Goal: Task Accomplishment & Management: Use online tool/utility

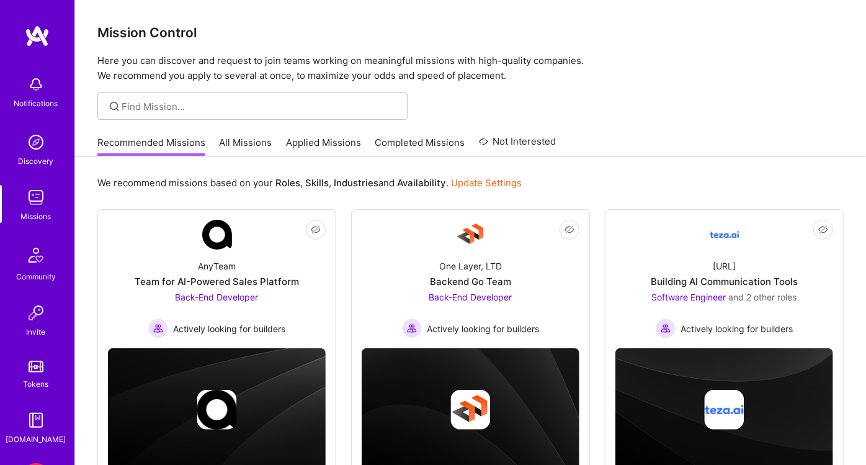
scroll to position [90, 0]
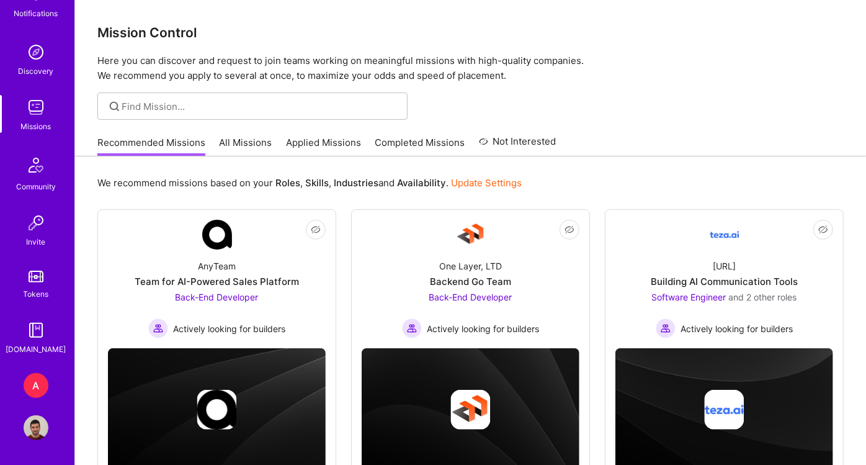
click at [33, 422] on img at bounding box center [36, 427] width 25 height 25
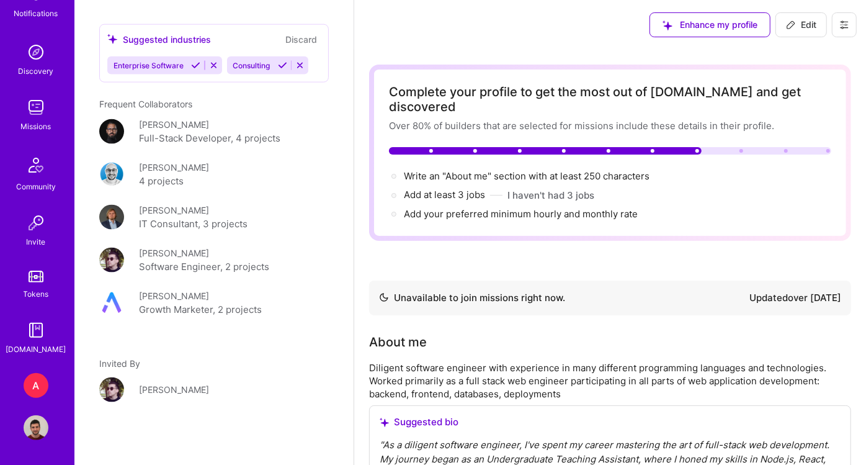
click at [29, 387] on div "A" at bounding box center [36, 385] width 25 height 25
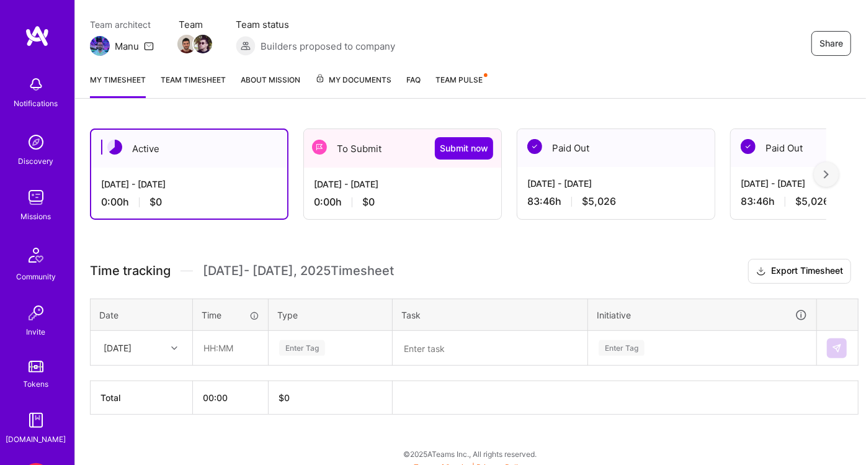
scroll to position [107, 0]
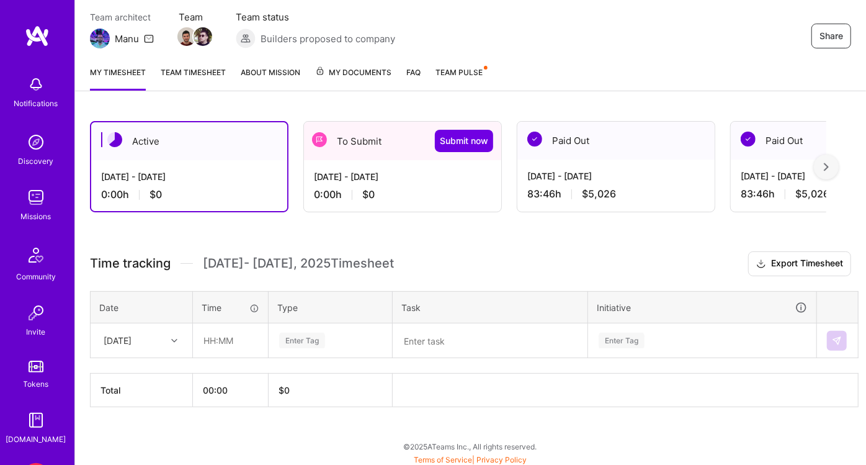
drag, startPoint x: 305, startPoint y: 263, endPoint x: 418, endPoint y: 265, distance: 113.5
click at [418, 265] on h3 "Time tracking [DATE] - [DATE] Timesheet Export Timesheet" at bounding box center [470, 263] width 761 height 25
click at [420, 262] on h3 "Time tracking [DATE] - [DATE] Timesheet Export Timesheet" at bounding box center [470, 263] width 761 height 25
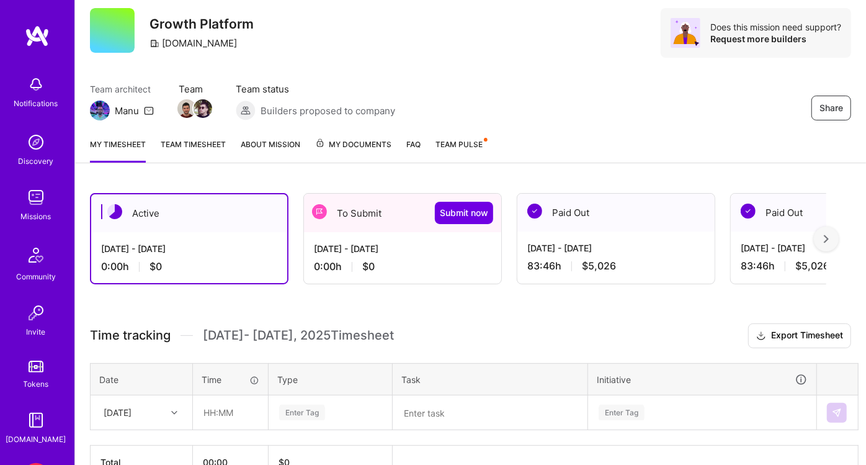
scroll to position [0, 0]
